Goal: Navigation & Orientation: Find specific page/section

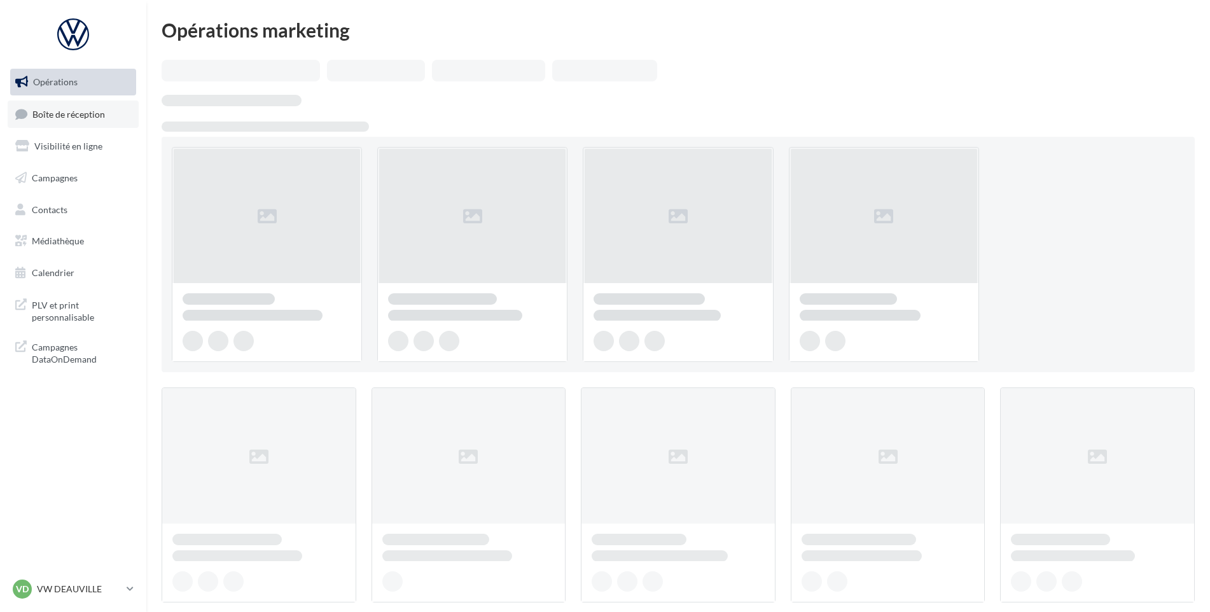
click at [71, 122] on link "Boîte de réception" at bounding box center [73, 114] width 131 height 27
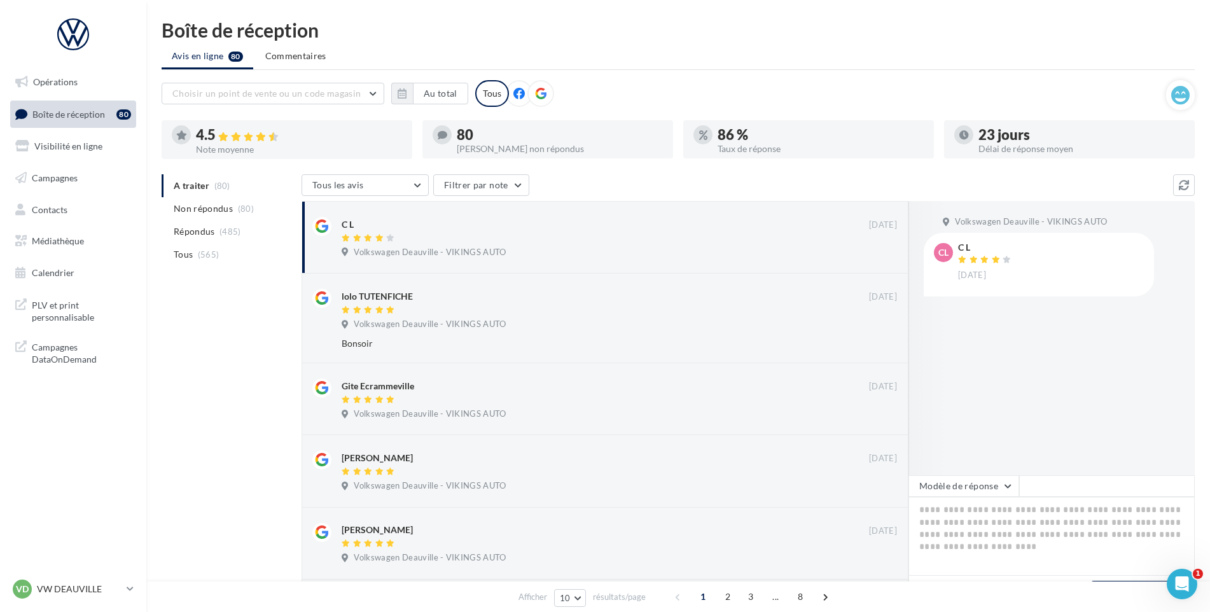
click at [74, 585] on p "VW DEAUVILLE" at bounding box center [79, 589] width 85 height 13
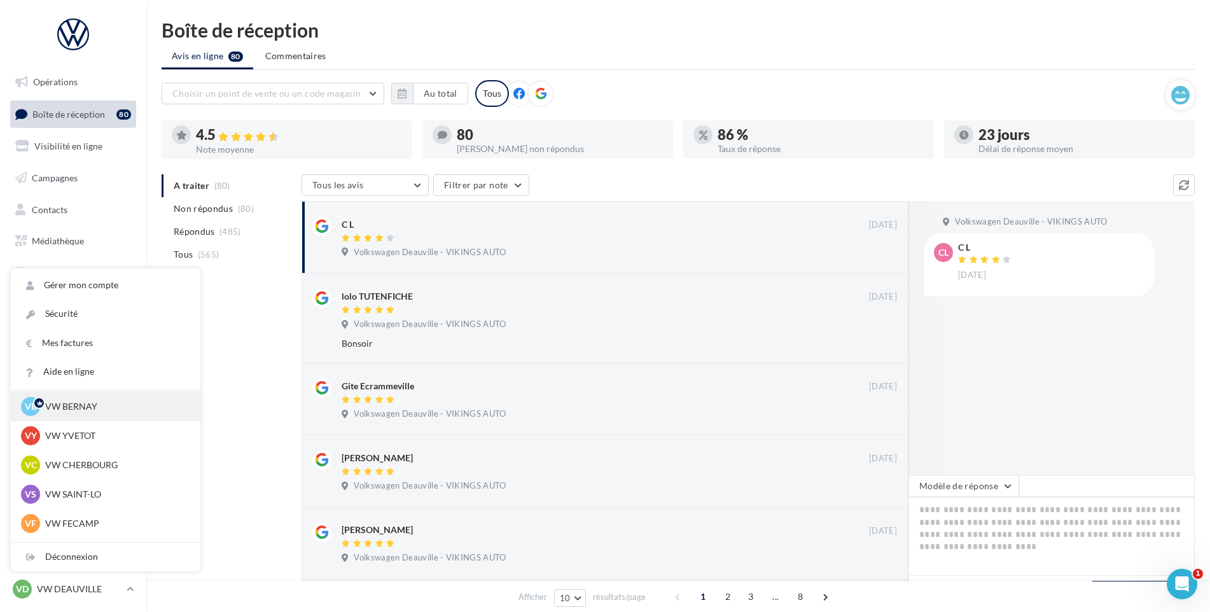
scroll to position [64, 0]
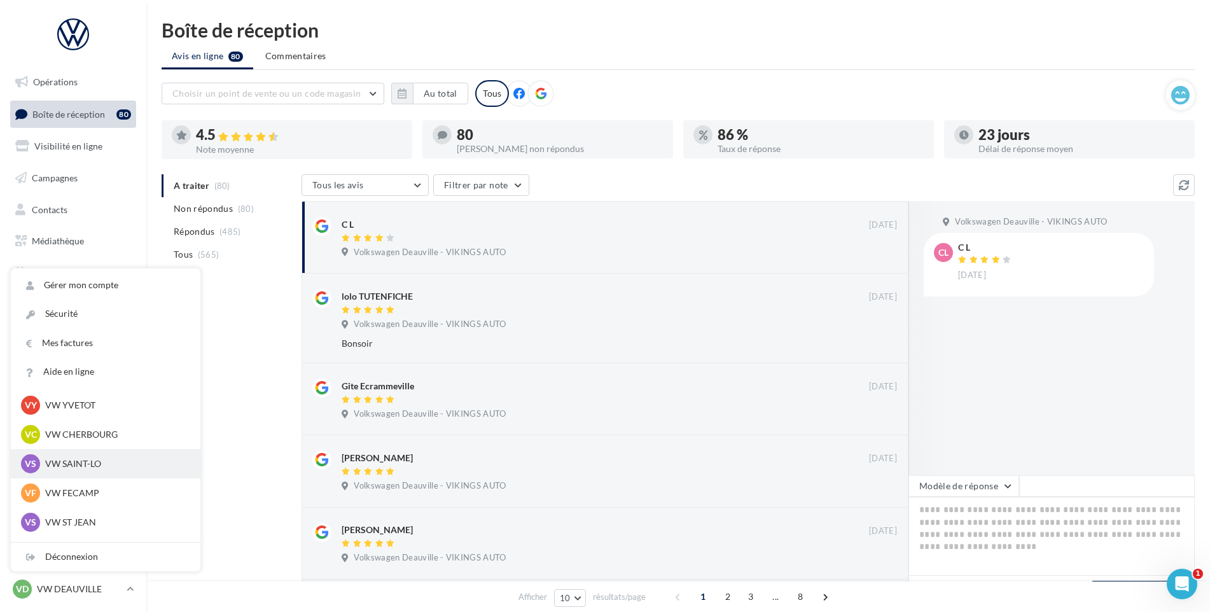
click at [82, 456] on div "VS VW SAINT-LO vw-stlo-vau" at bounding box center [105, 463] width 169 height 19
